Goal: Task Accomplishment & Management: Manage account settings

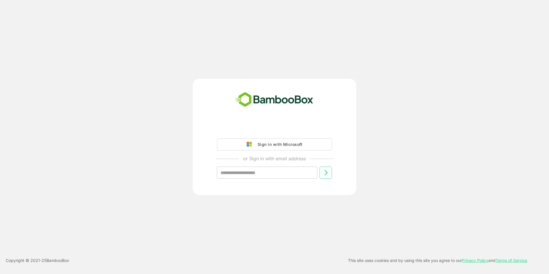
click at [287, 146] on div "Sign in with Microsoft" at bounding box center [279, 144] width 48 height 7
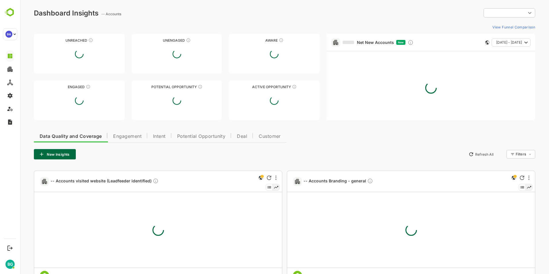
type input "**********"
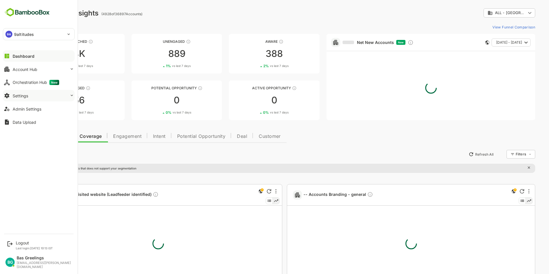
click at [26, 96] on div "Settings" at bounding box center [20, 95] width 15 height 5
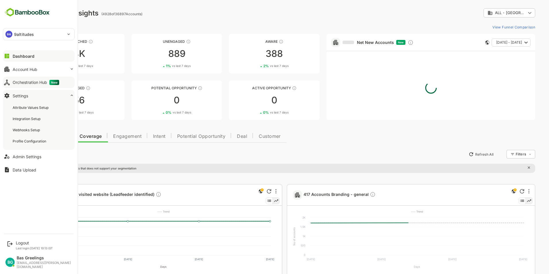
click at [34, 81] on div "Orchestration Hub New" at bounding box center [36, 82] width 46 height 5
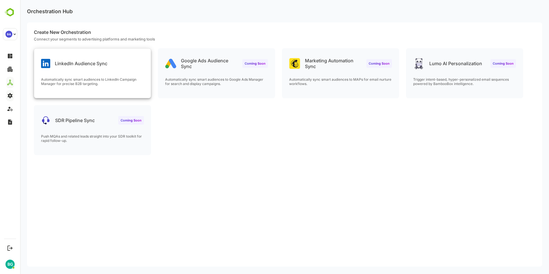
click at [112, 65] on div "LinkedIn Audience Sync" at bounding box center [92, 58] width 117 height 21
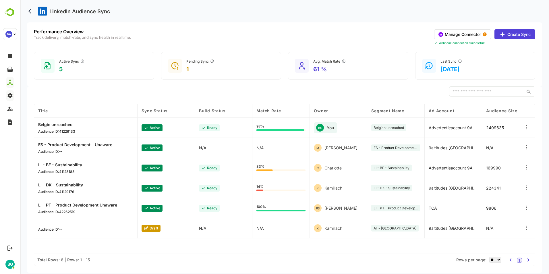
click at [478, 35] on button "Manage Connector" at bounding box center [462, 34] width 57 height 10
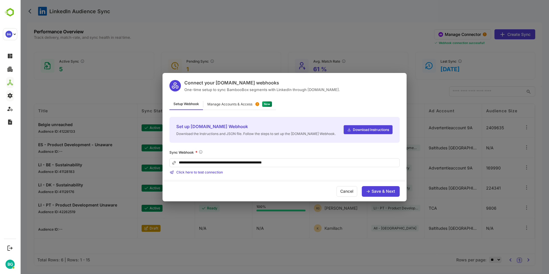
click at [234, 104] on div "Manage Accounts & Access" at bounding box center [229, 103] width 45 height 3
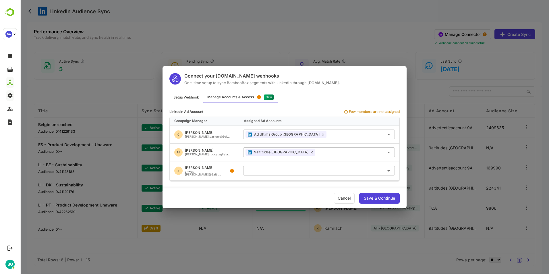
click at [388, 170] on icon "Open" at bounding box center [388, 170] width 7 height 7
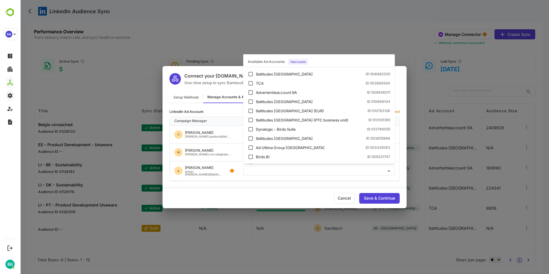
click at [388, 170] on icon "Close" at bounding box center [388, 170] width 3 height 1
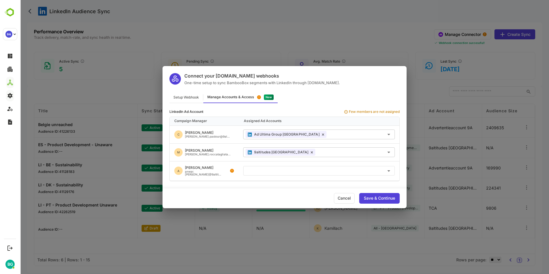
click at [382, 197] on div "Save & Continue" at bounding box center [379, 198] width 31 height 4
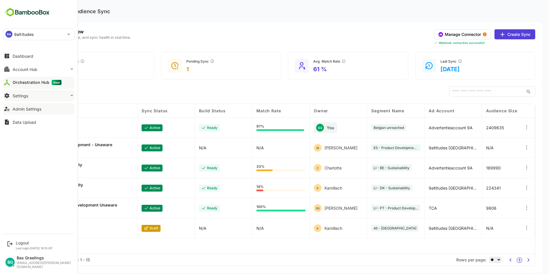
click at [26, 108] on div "Admin Settings" at bounding box center [27, 108] width 29 height 5
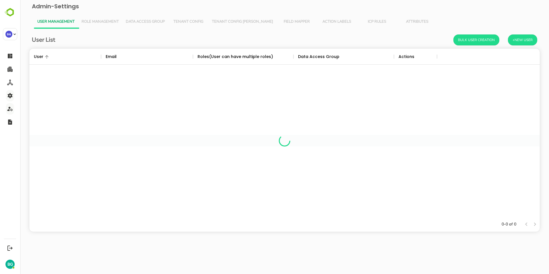
scroll to position [164, 506]
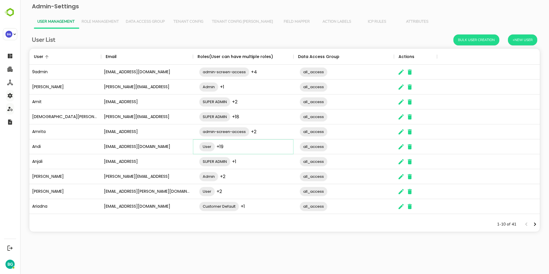
click at [253, 147] on div "User +19 ​" at bounding box center [246, 147] width 100 height 16
click at [265, 146] on div "User Customer Default Orchestration Associate Admin add to campaign Data Upload…" at bounding box center [246, 146] width 100 height 147
click at [271, 147] on div "User Customer Default Orchestration Associate Admin add to campaign Data Upload…" at bounding box center [246, 146] width 100 height 147
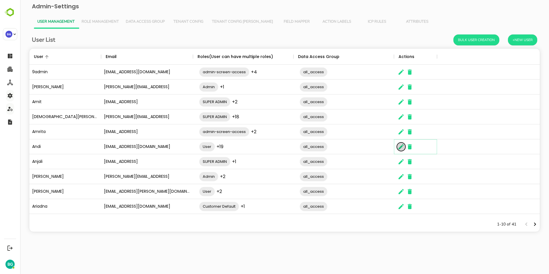
click at [399, 147] on icon "The User Data" at bounding box center [400, 146] width 5 height 5
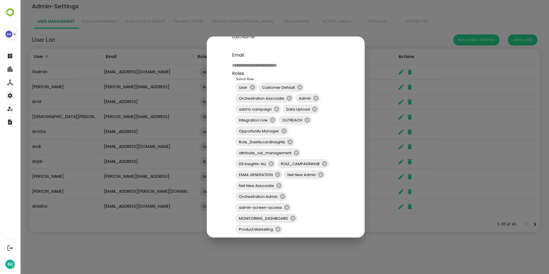
scroll to position [25, 0]
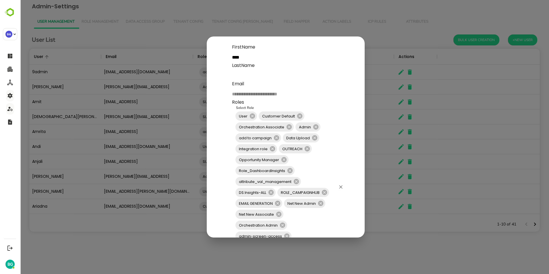
click at [336, 128] on div "User Customer Default Orchestration Associate Admin add to campaign Data Upload…" at bounding box center [289, 187] width 115 height 158
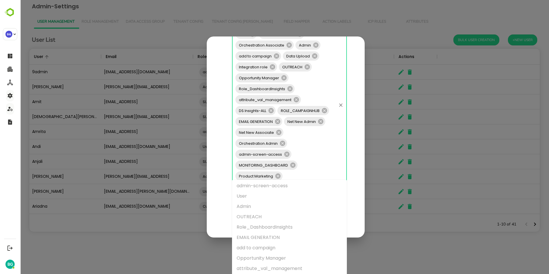
scroll to position [0, 0]
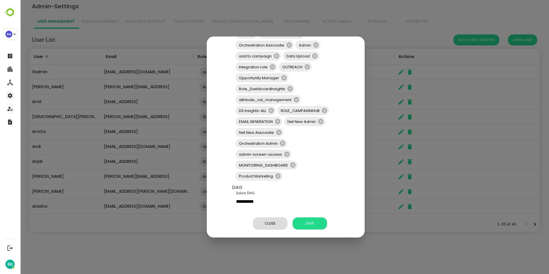
click at [221, 206] on div "**********" at bounding box center [286, 99] width 144 height 278
click at [272, 220] on span "Close" at bounding box center [270, 223] width 29 height 7
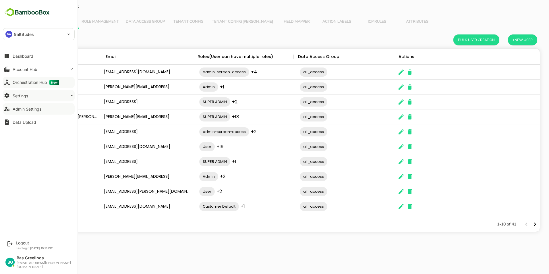
click at [34, 83] on div "Orchestration Hub New" at bounding box center [36, 82] width 46 height 5
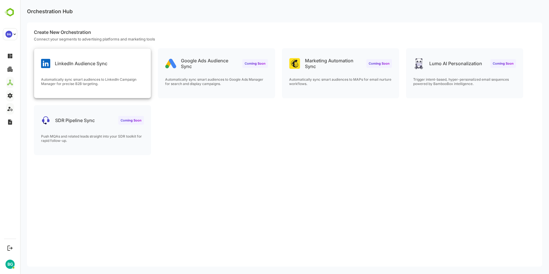
click at [100, 70] on div "LinkedIn Audience Sync Automatically sync smart audiences to LinkedIn Campaign …" at bounding box center [92, 72] width 117 height 49
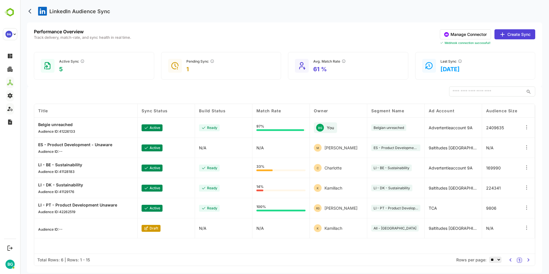
click at [475, 33] on button "Manage Connector" at bounding box center [465, 34] width 51 height 10
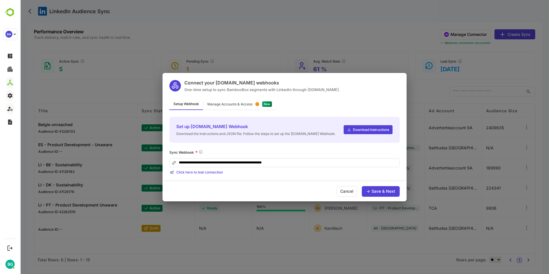
click at [234, 106] on div "Manage Accounts & Access" at bounding box center [229, 103] width 45 height 3
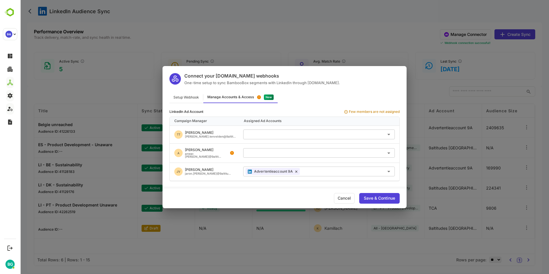
click at [236, 135] on icon at bounding box center [238, 134] width 4 height 4
click at [340, 201] on div "Cancel" at bounding box center [344, 198] width 21 height 11
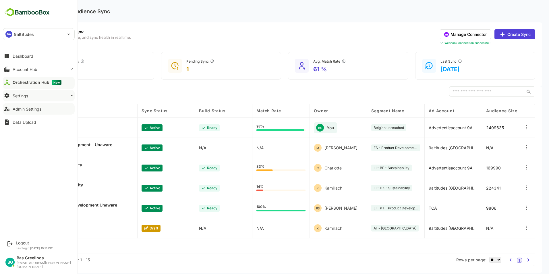
click at [26, 92] on button "Settings" at bounding box center [39, 95] width 72 height 11
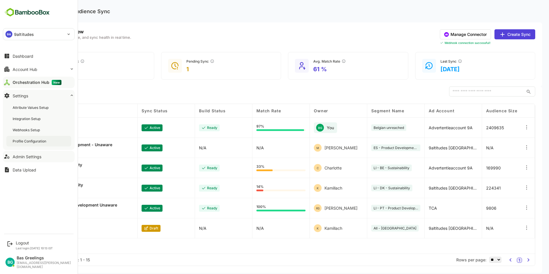
click at [42, 141] on div "Profile Configuration" at bounding box center [30, 141] width 35 height 5
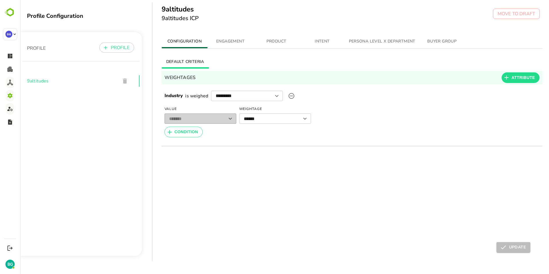
click at [240, 42] on span "ENGAGEMENT" at bounding box center [230, 41] width 39 height 7
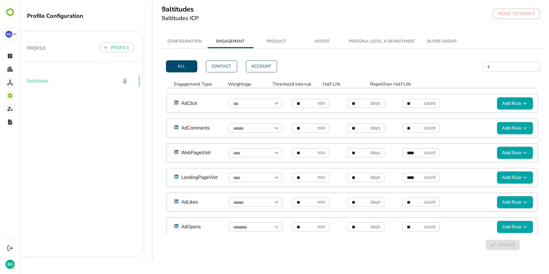
scroll to position [304, 0]
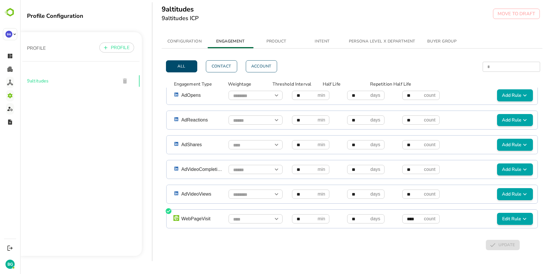
click at [521, 217] on icon "simple table" at bounding box center [524, 218] width 7 height 7
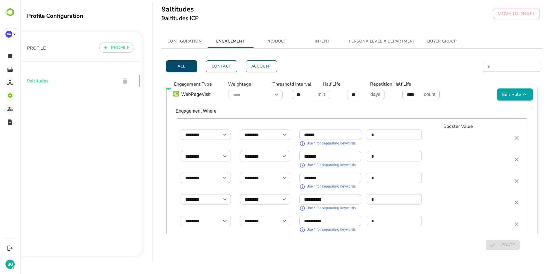
scroll to position [418, 0]
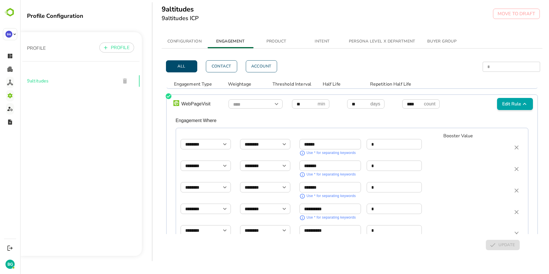
click at [114, 154] on div "PROFILE PROFILE 9altitudes" at bounding box center [81, 144] width 122 height 224
